Goal: Task Accomplishment & Management: Use online tool/utility

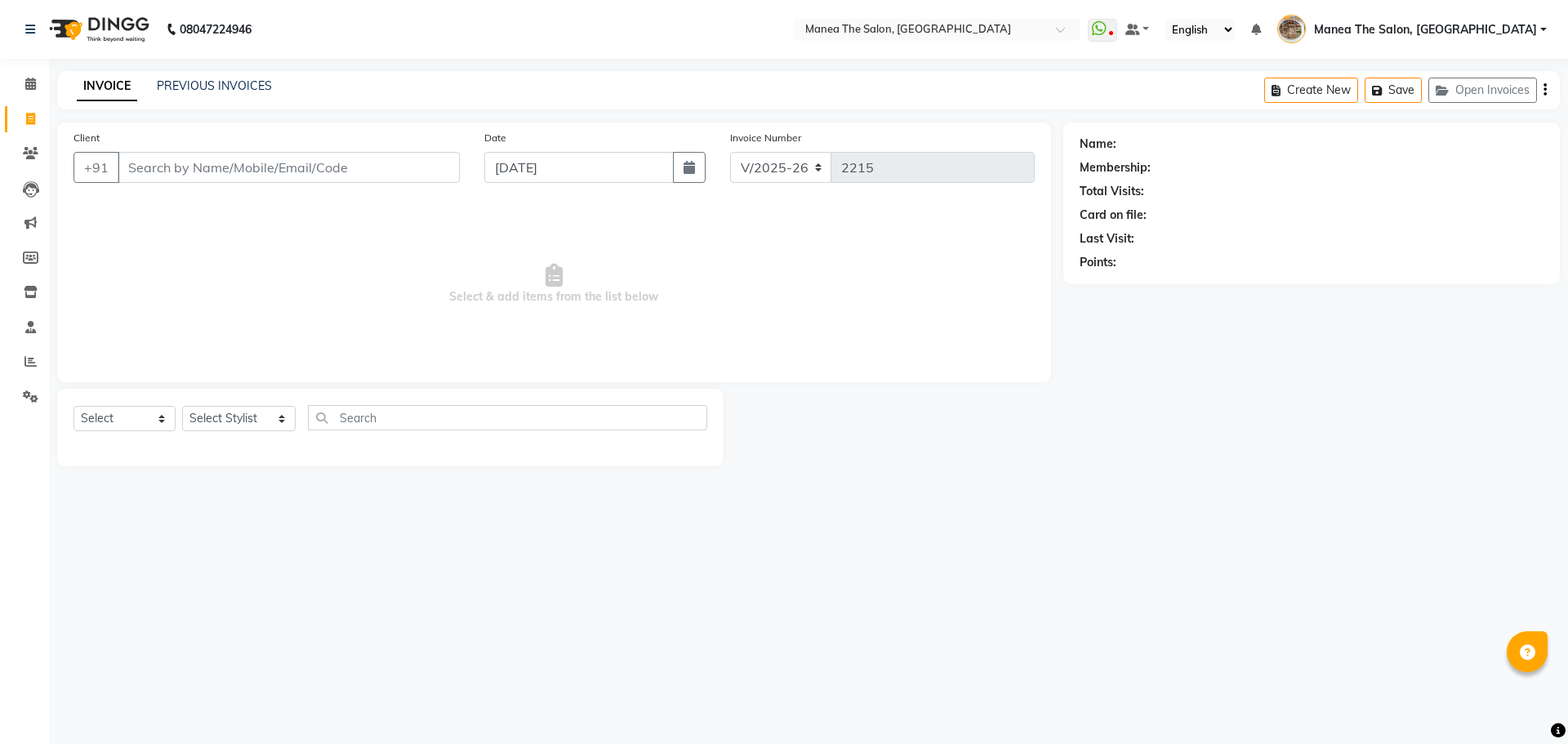
select select "7287"
click at [218, 81] on link "PREVIOUS INVOICES" at bounding box center [214, 86] width 116 height 15
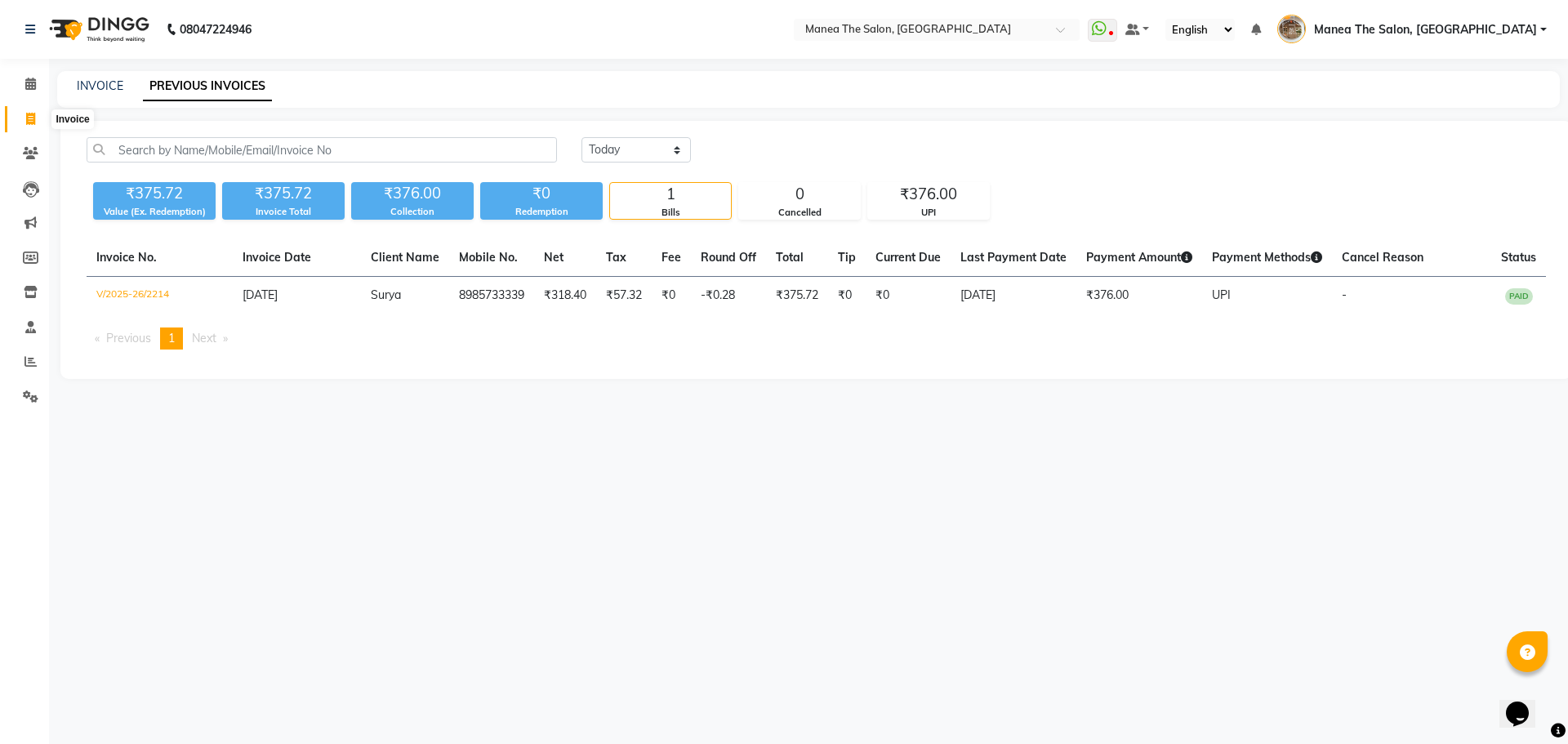
click at [34, 121] on icon at bounding box center [30, 119] width 9 height 12
select select "service"
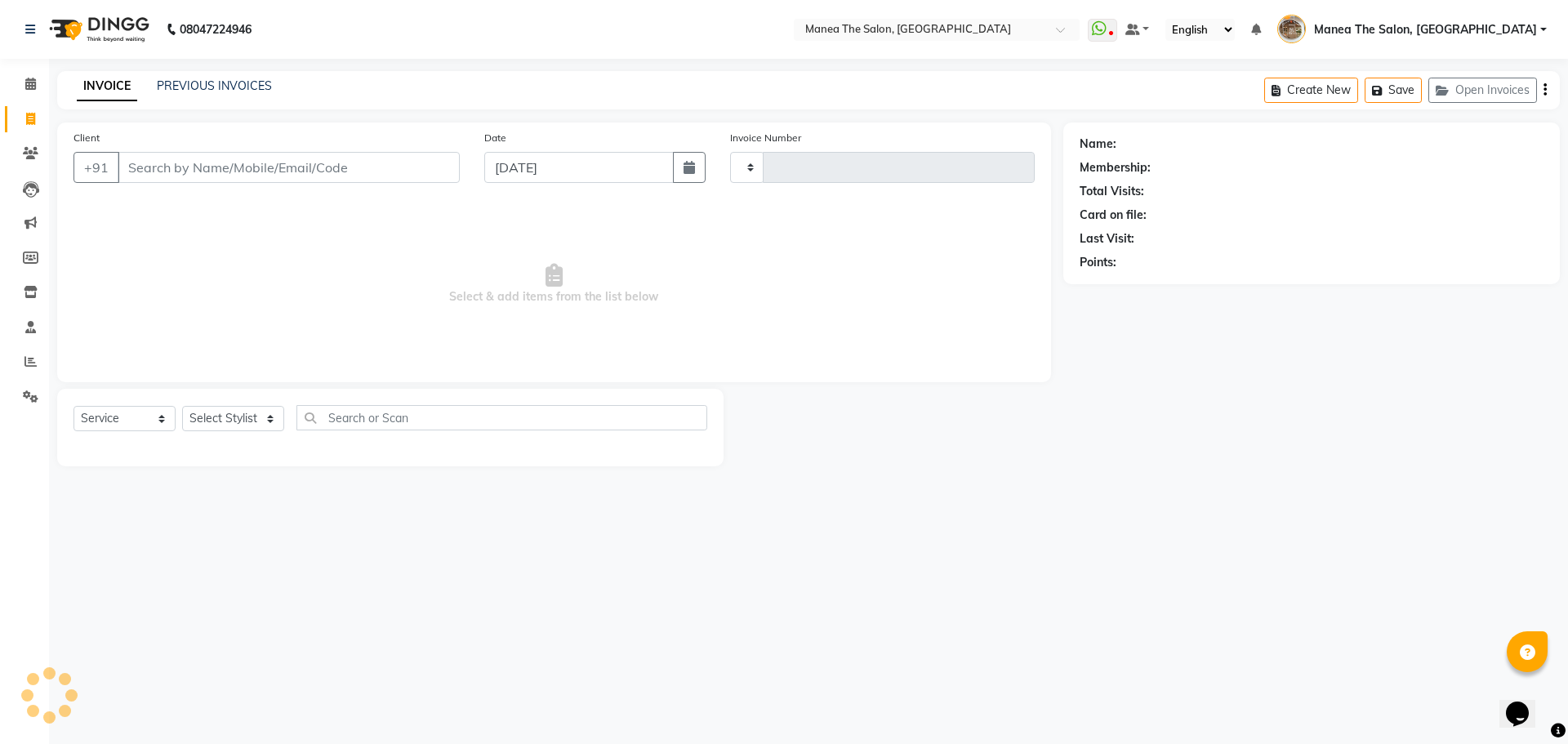
type input "2215"
select select "7287"
